Goal: Transaction & Acquisition: Purchase product/service

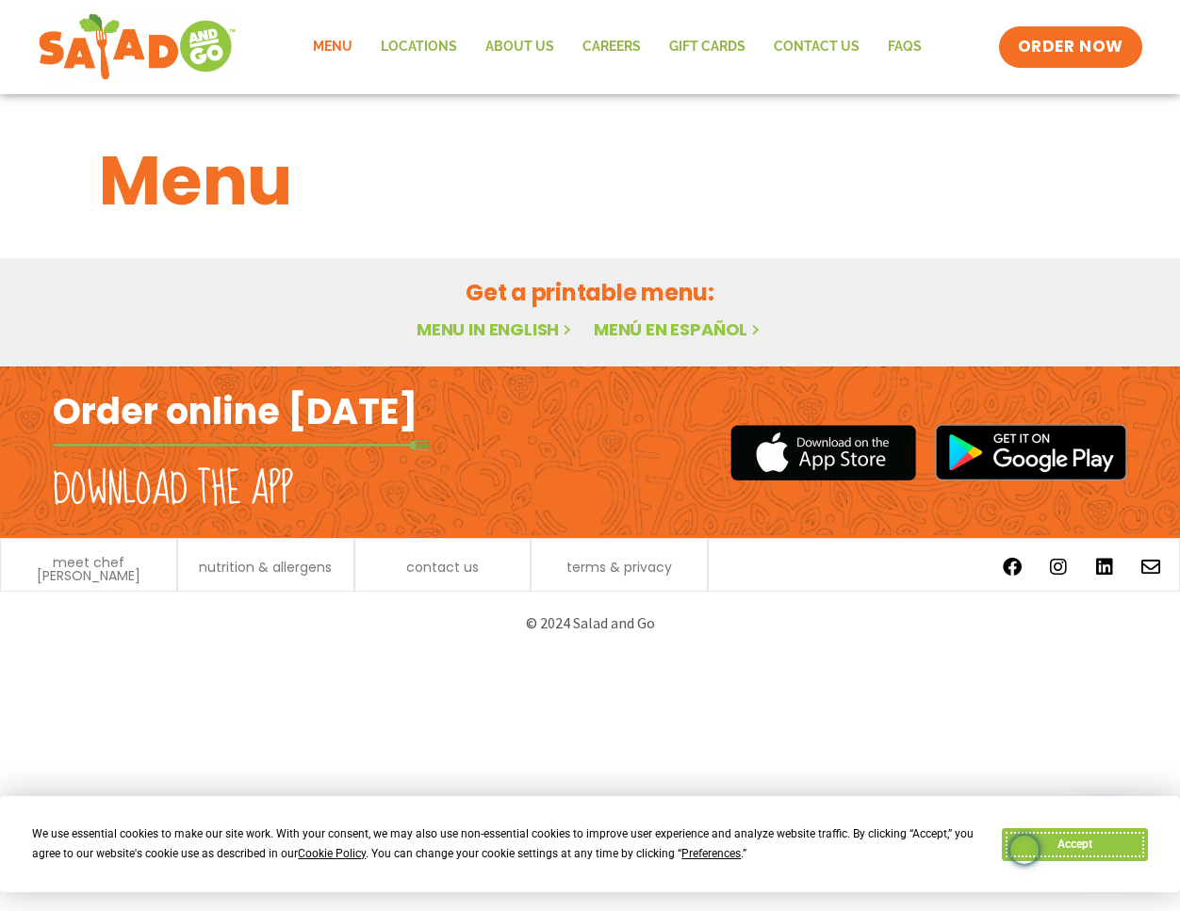
click at [1084, 842] on button "Accept" at bounding box center [1073, 844] width 145 height 33
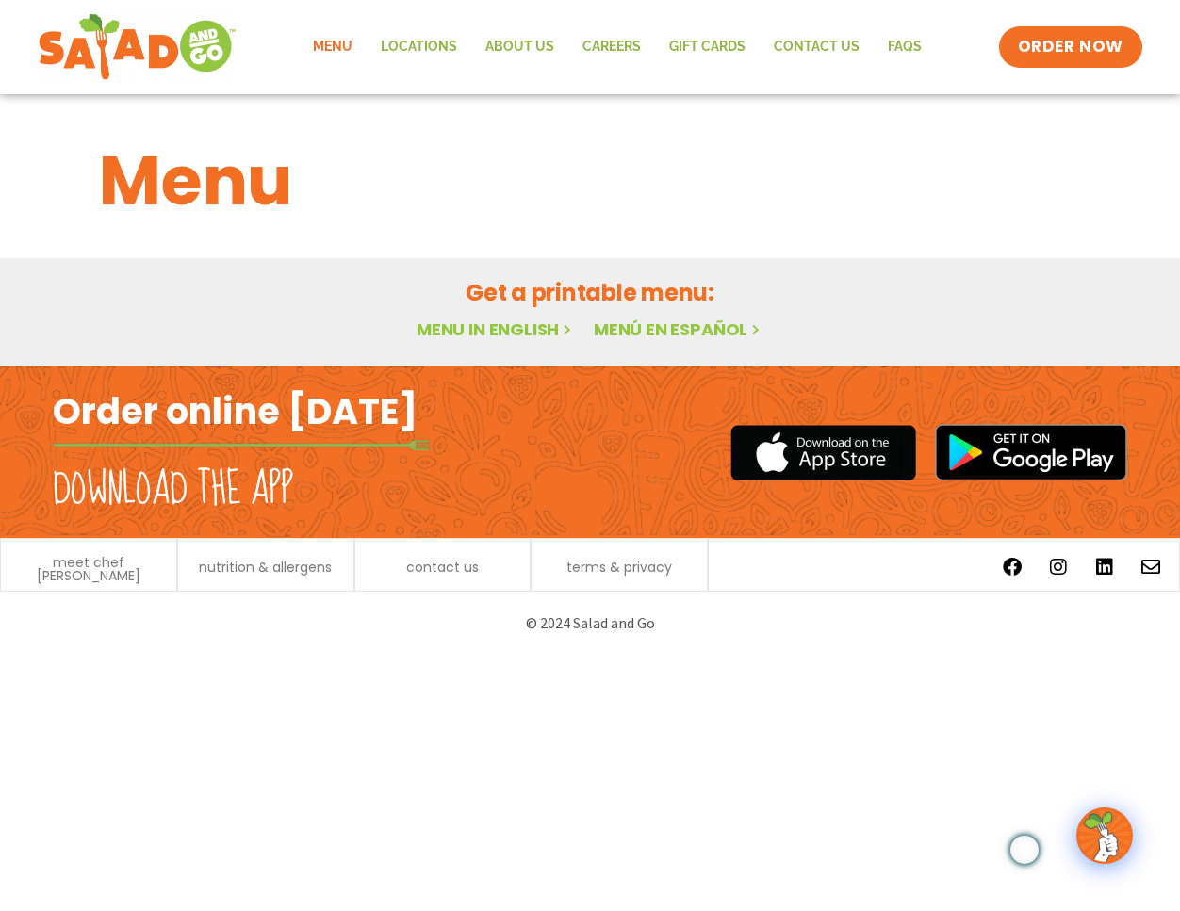
click at [464, 327] on link "Menu in English" at bounding box center [495, 330] width 158 height 24
click at [1026, 52] on span "ORDER NOW" at bounding box center [1070, 47] width 117 height 24
